Goal: Check status

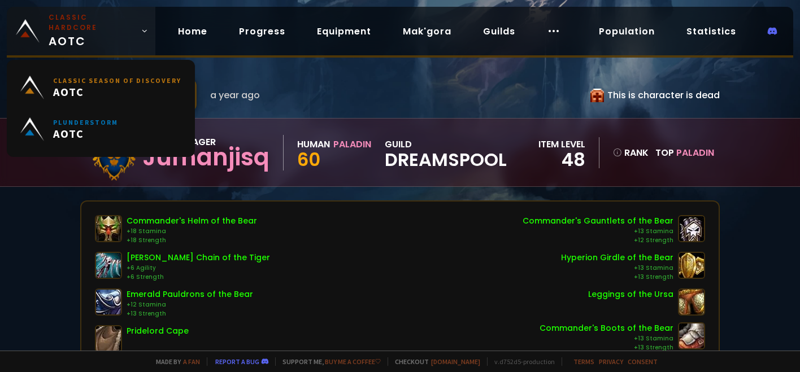
click at [118, 25] on span "Classic Hardcore AOTC" at bounding box center [93, 30] width 88 height 37
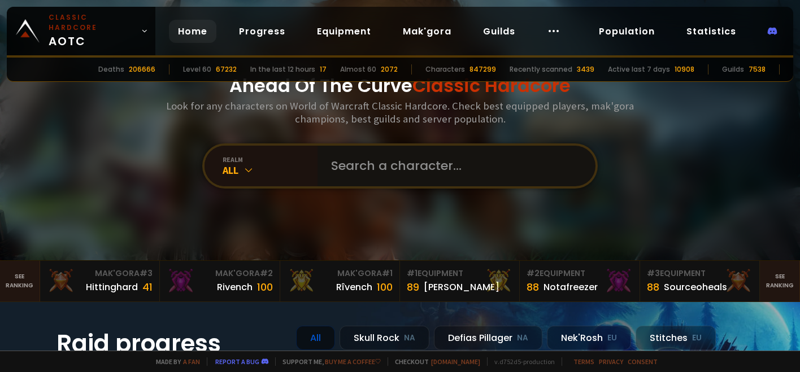
click at [481, 148] on input "text" at bounding box center [453, 166] width 258 height 41
type input "kityas"
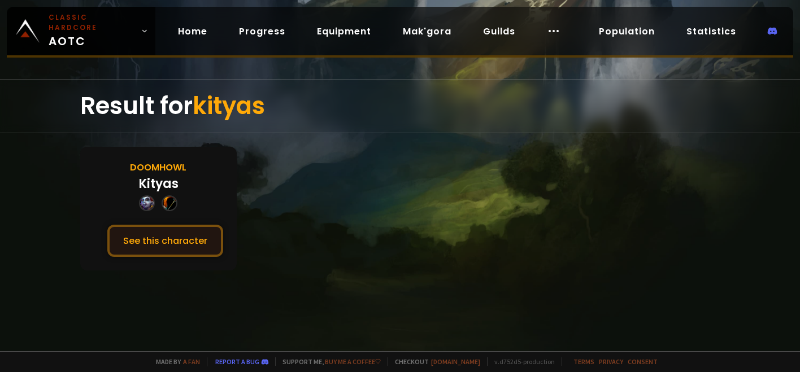
click at [164, 236] on button "See this character" at bounding box center [165, 241] width 116 height 32
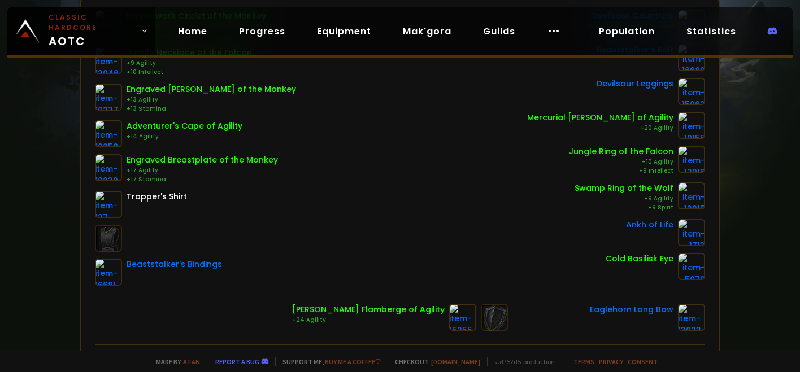
scroll to position [169, 0]
